Goal: Navigation & Orientation: Find specific page/section

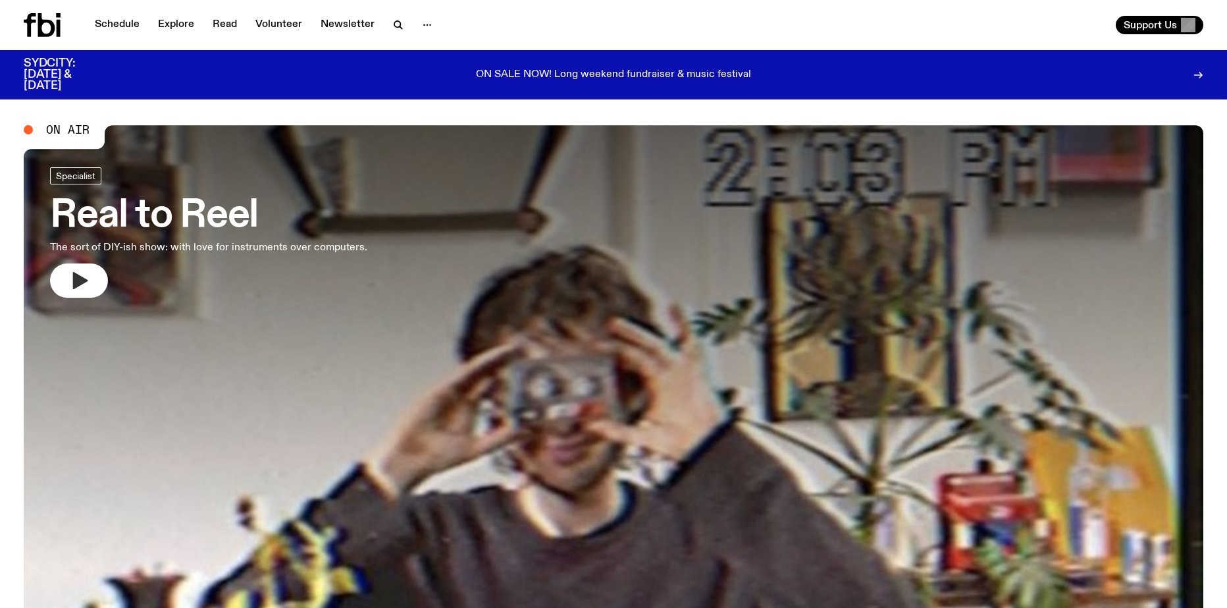
click at [75, 284] on icon "button" at bounding box center [80, 280] width 15 height 17
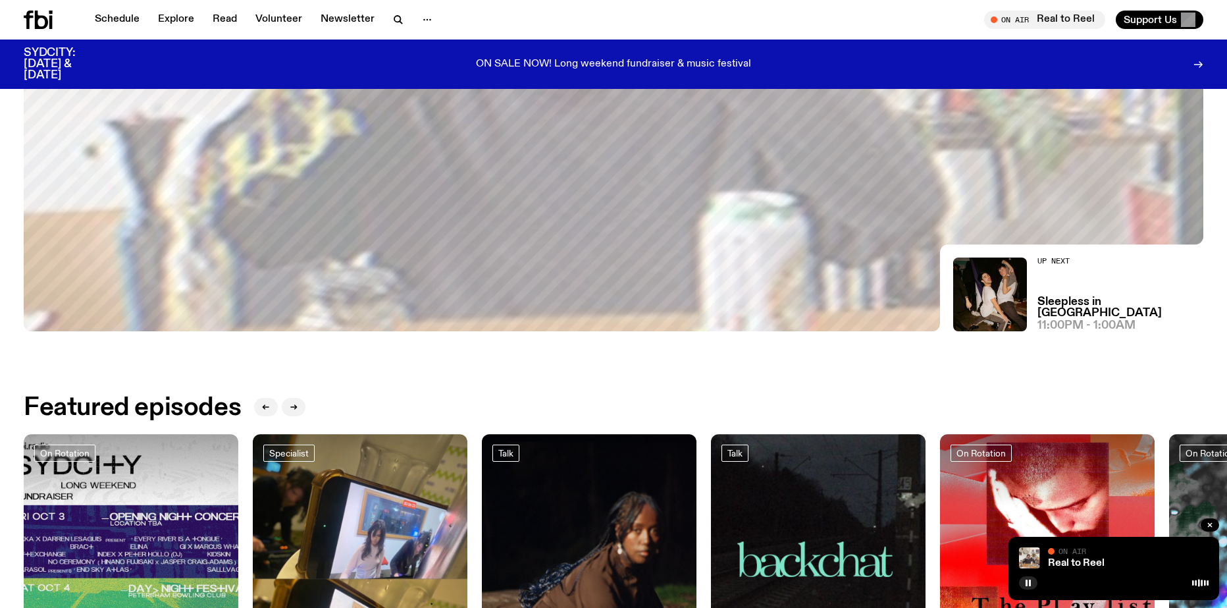
scroll to position [454, 0]
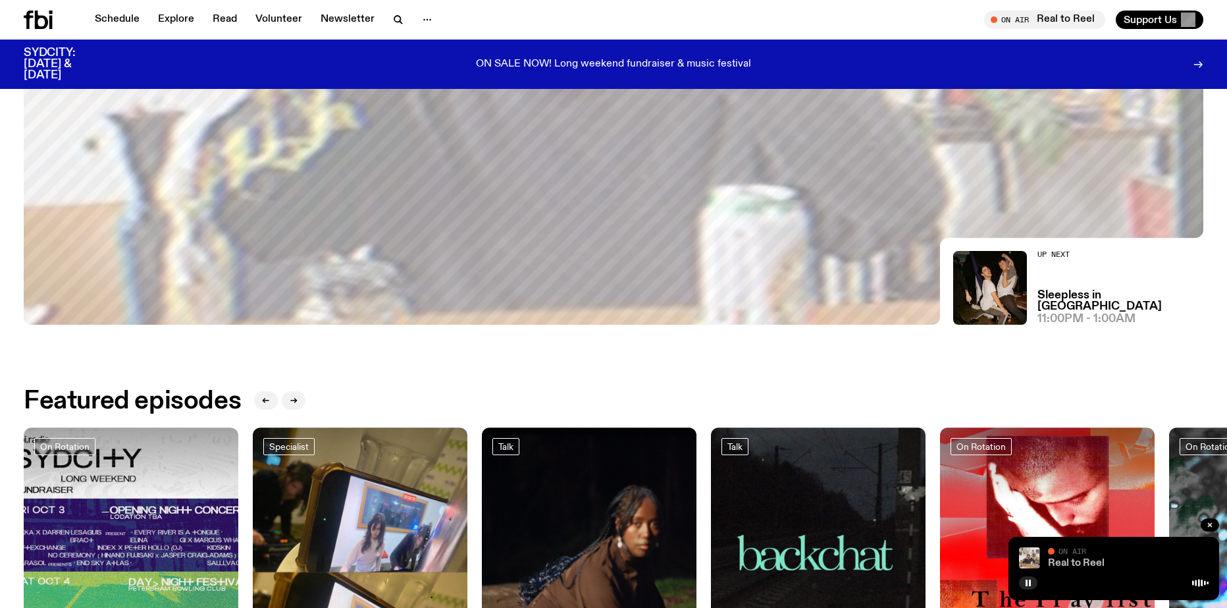
click at [1100, 560] on link "Real to Reel" at bounding box center [1076, 563] width 57 height 11
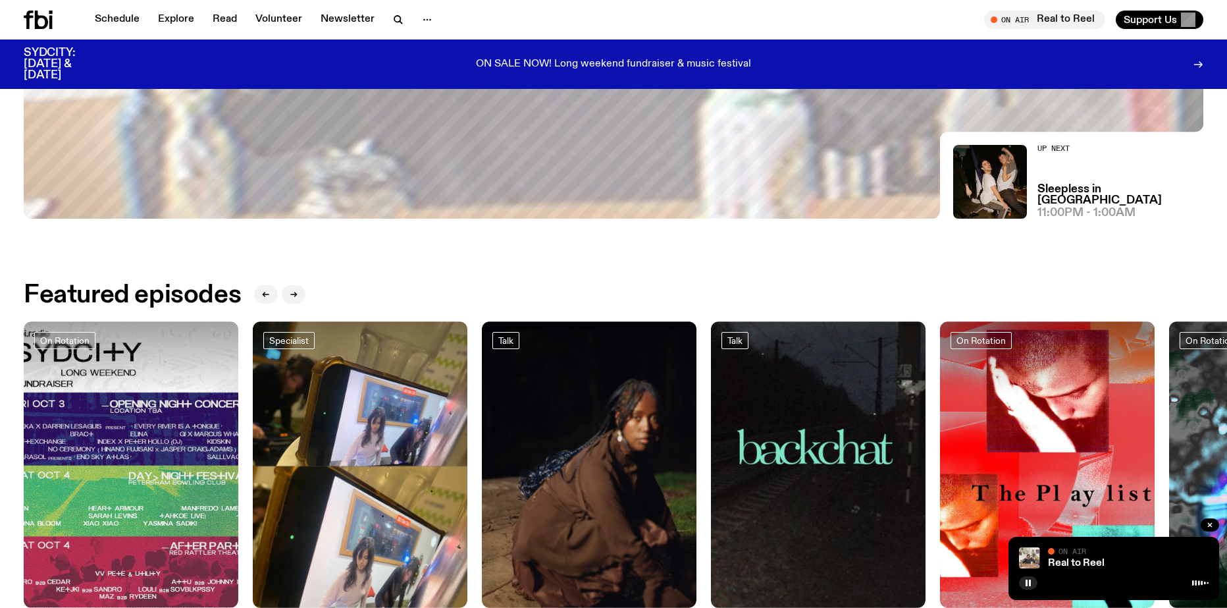
scroll to position [651, 0]
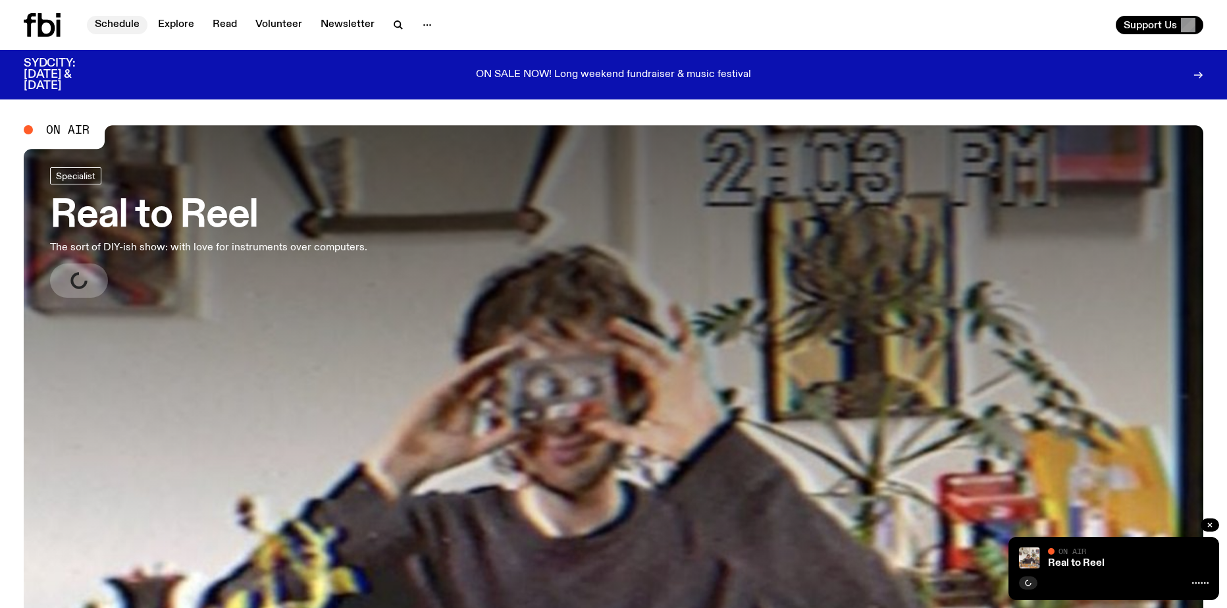
click at [132, 17] on link "Schedule" at bounding box center [117, 25] width 61 height 18
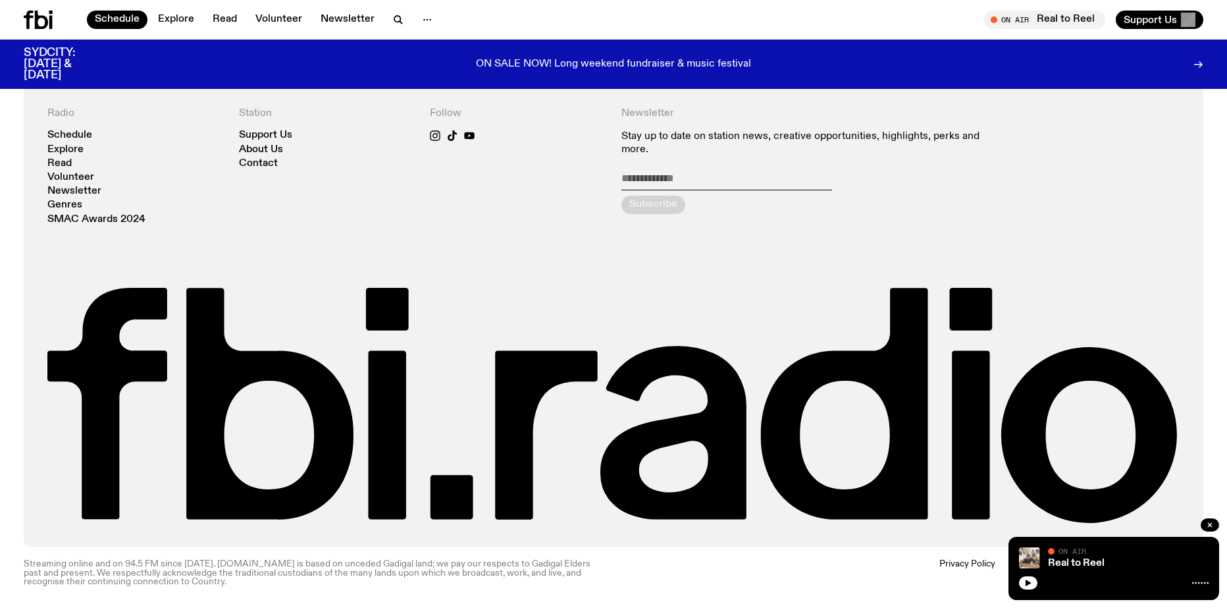
scroll to position [988, 0]
